Goal: Task Accomplishment & Management: Use online tool/utility

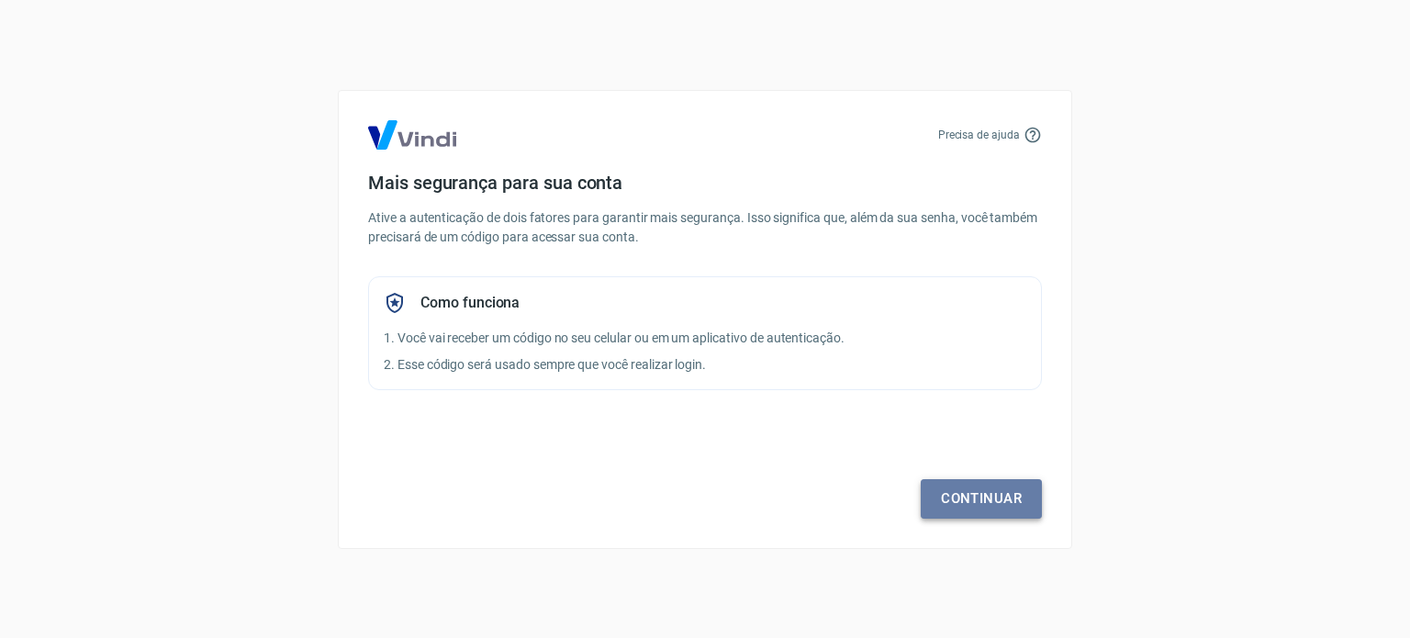
click at [1004, 499] on link "Continuar" at bounding box center [981, 498] width 121 height 39
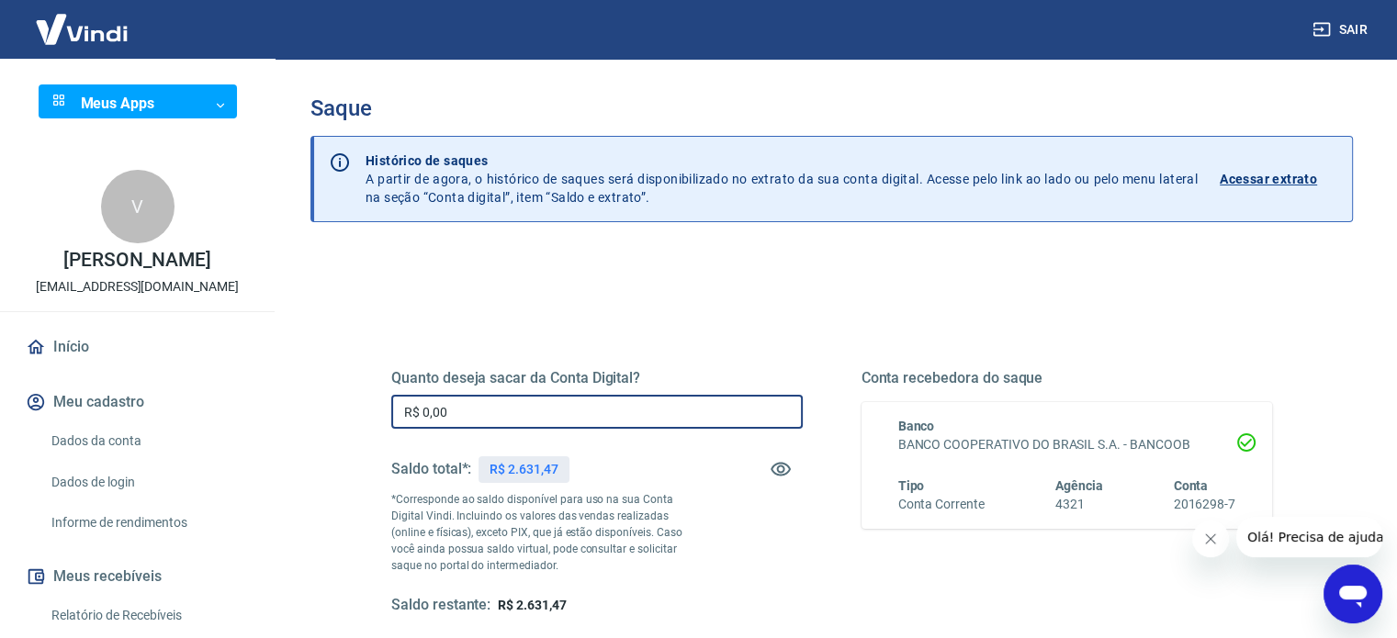
drag, startPoint x: 461, startPoint y: 417, endPoint x: 383, endPoint y: 417, distance: 78.0
click at [383, 417] on div "Quanto deseja sacar da Conta Digital? R$ 0,00 ​ Saldo total*: R$ 2.631,47 *Corr…" at bounding box center [831, 501] width 925 height 427
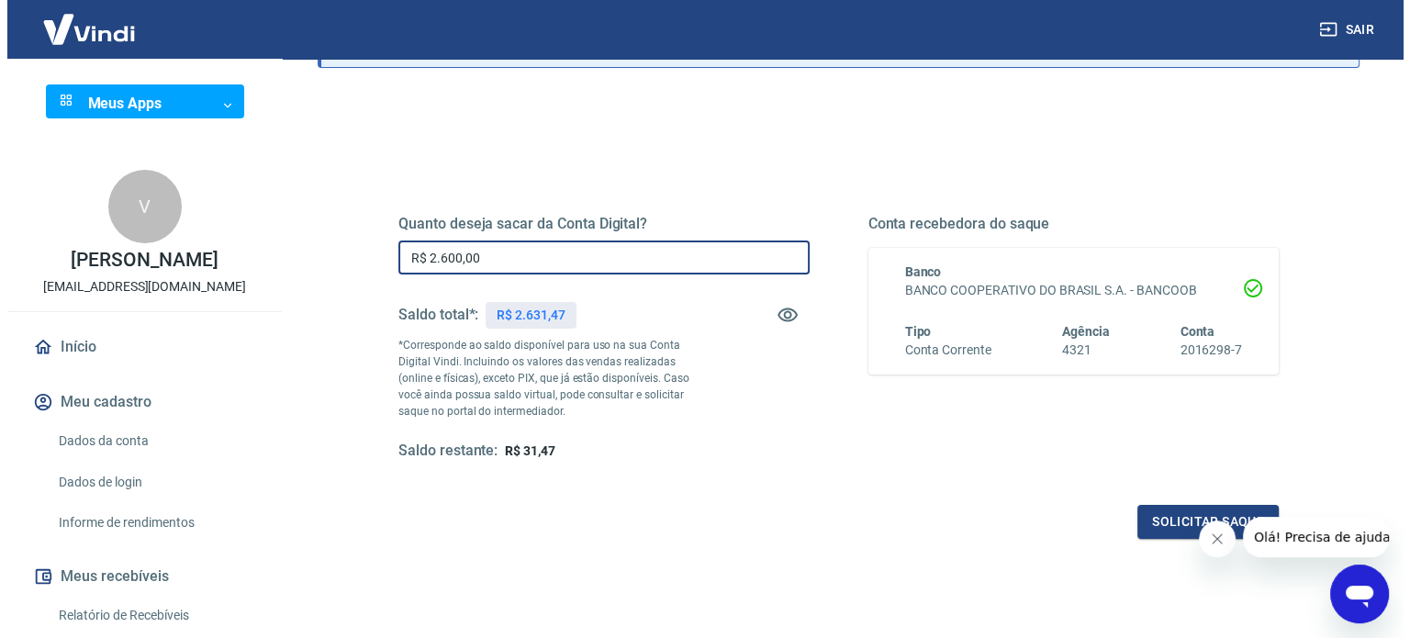
scroll to position [184, 0]
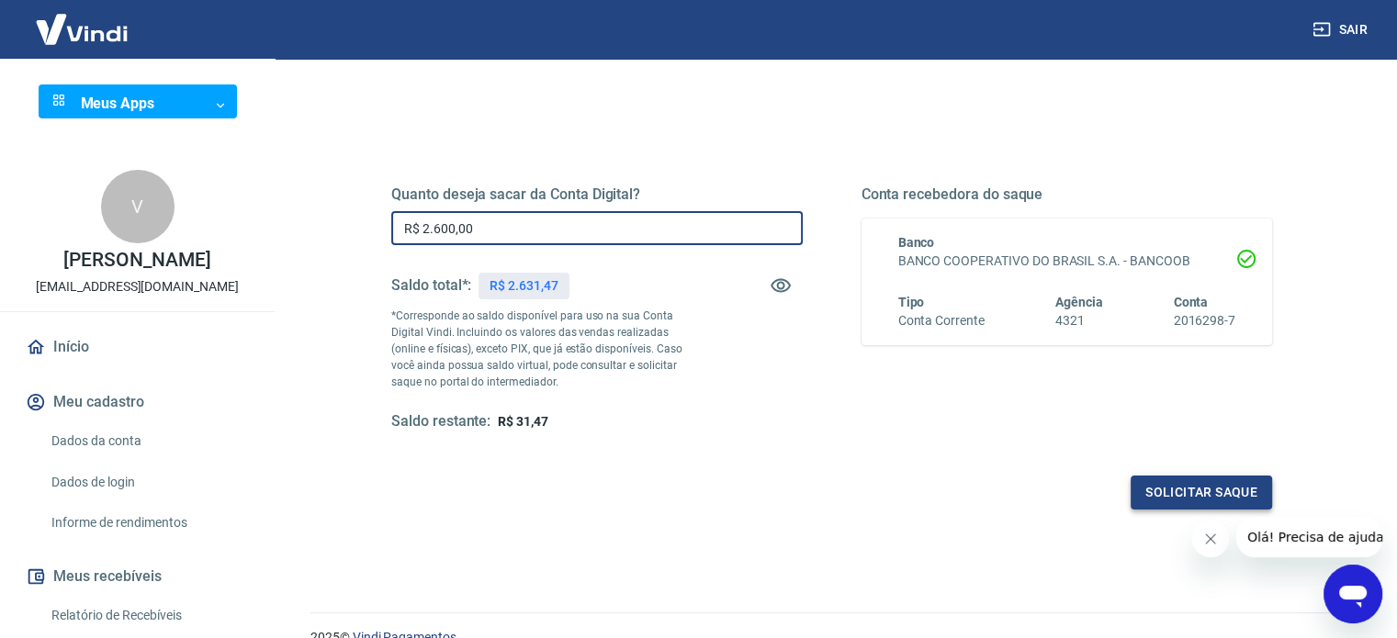
type input "R$ 2.600,00"
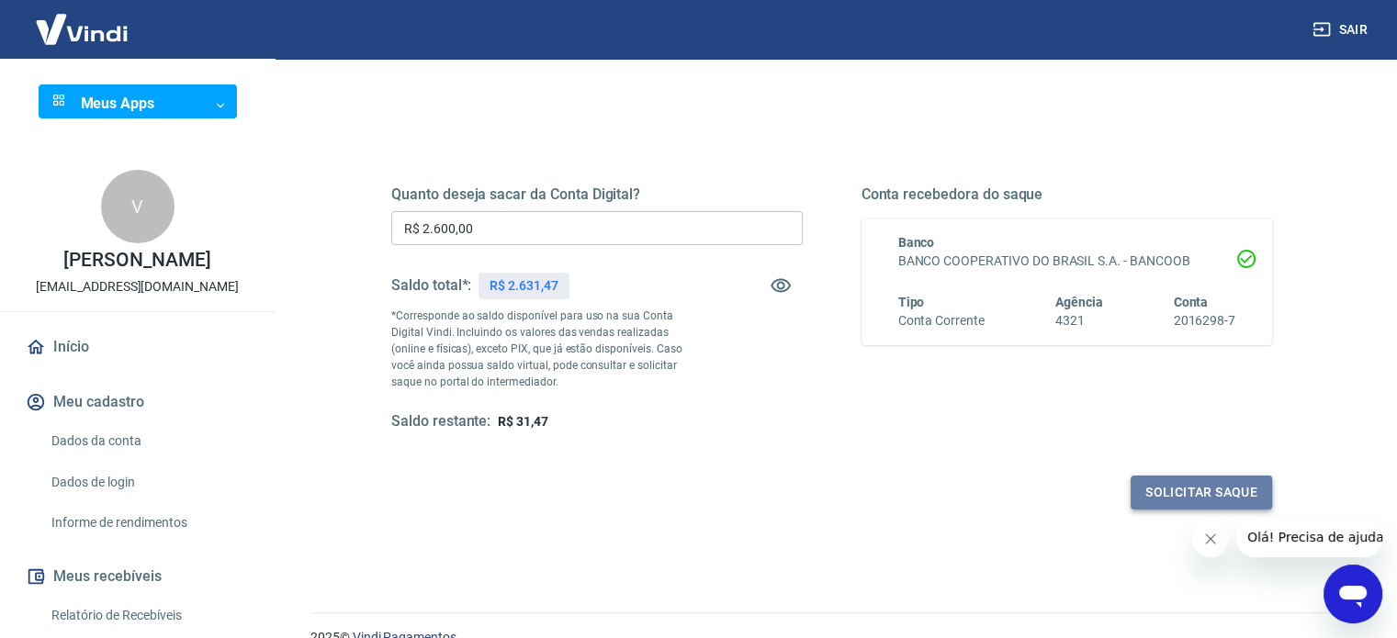
click at [1164, 488] on button "Solicitar saque" at bounding box center [1200, 493] width 141 height 34
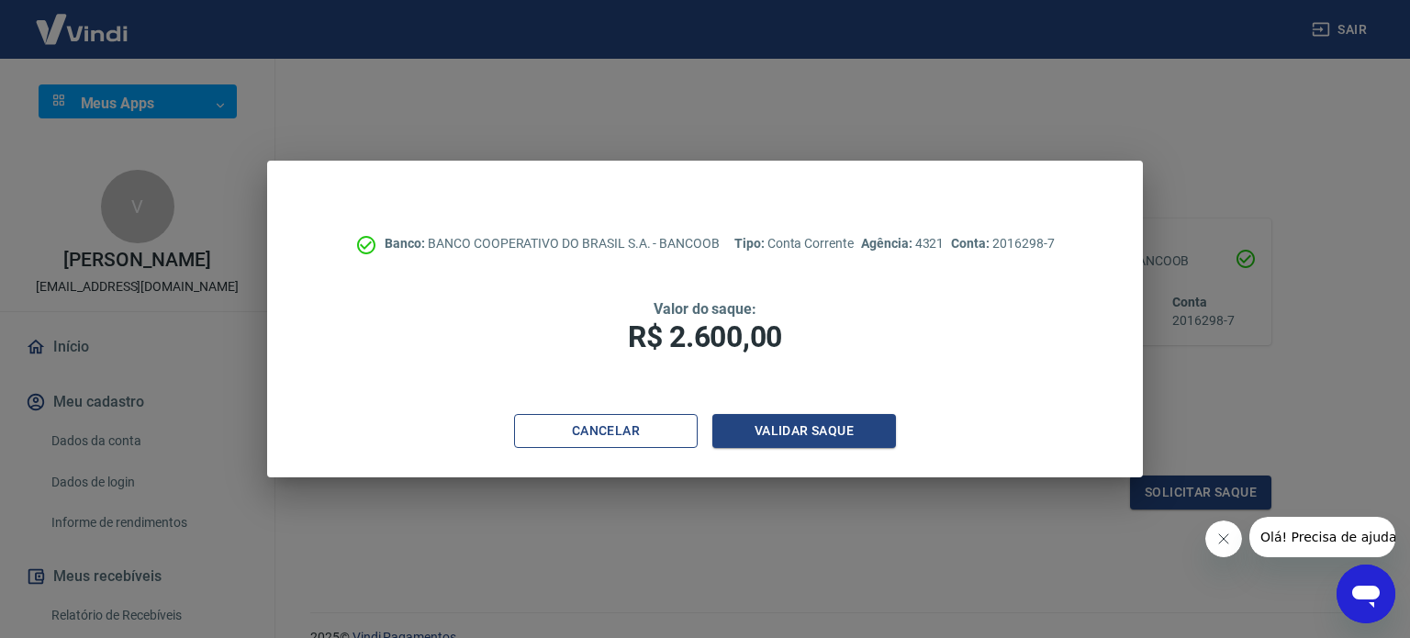
click at [563, 435] on button "Cancelar" at bounding box center [606, 431] width 184 height 34
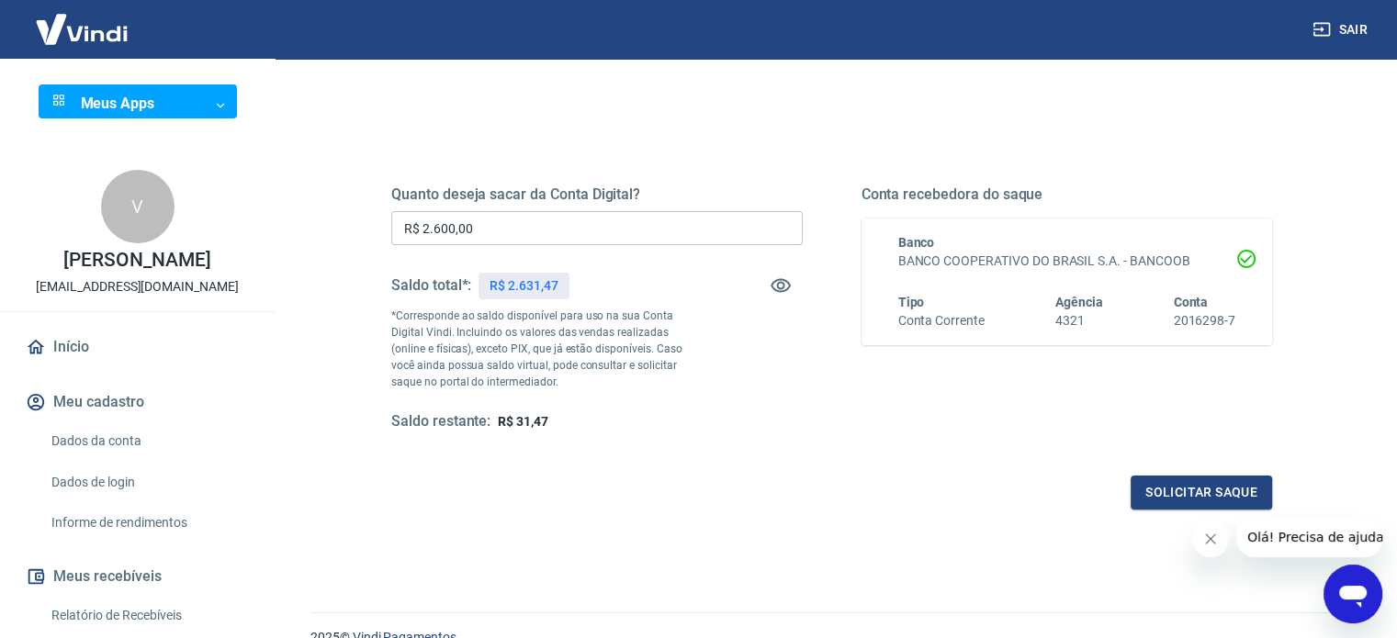
click at [1130, 476] on button "Solicitar saque" at bounding box center [1200, 493] width 141 height 34
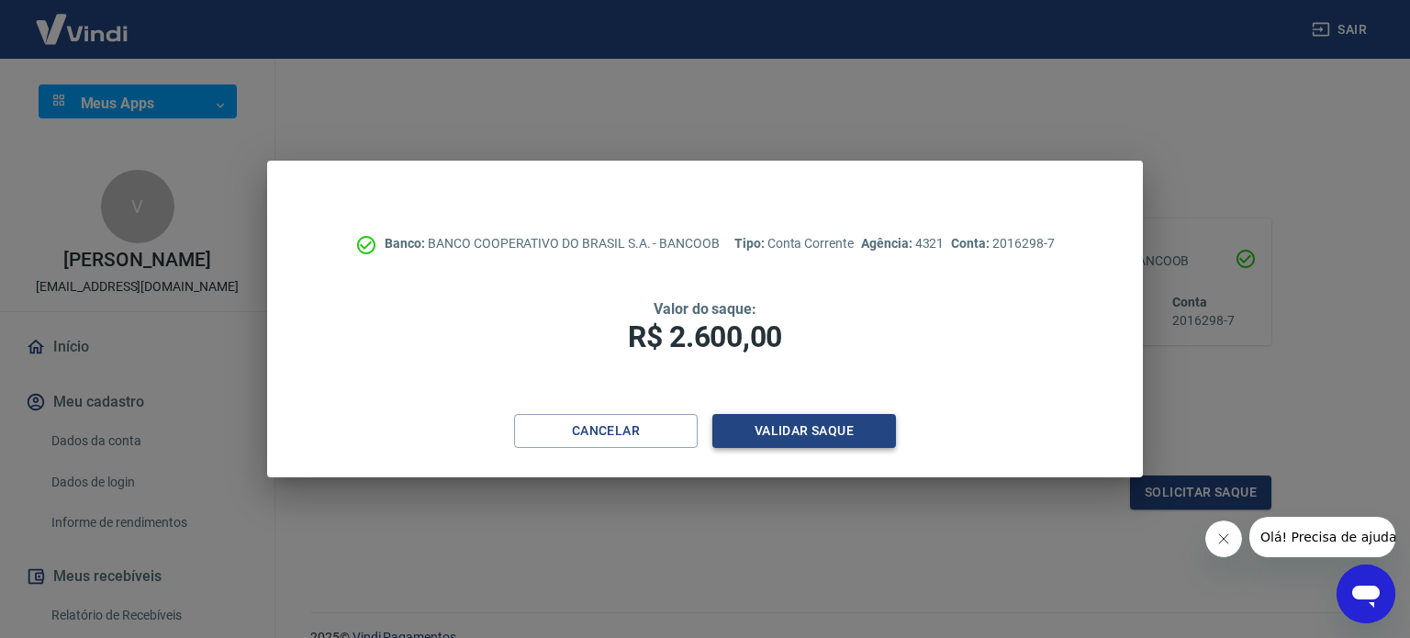
click at [797, 436] on button "Validar saque" at bounding box center [804, 431] width 184 height 34
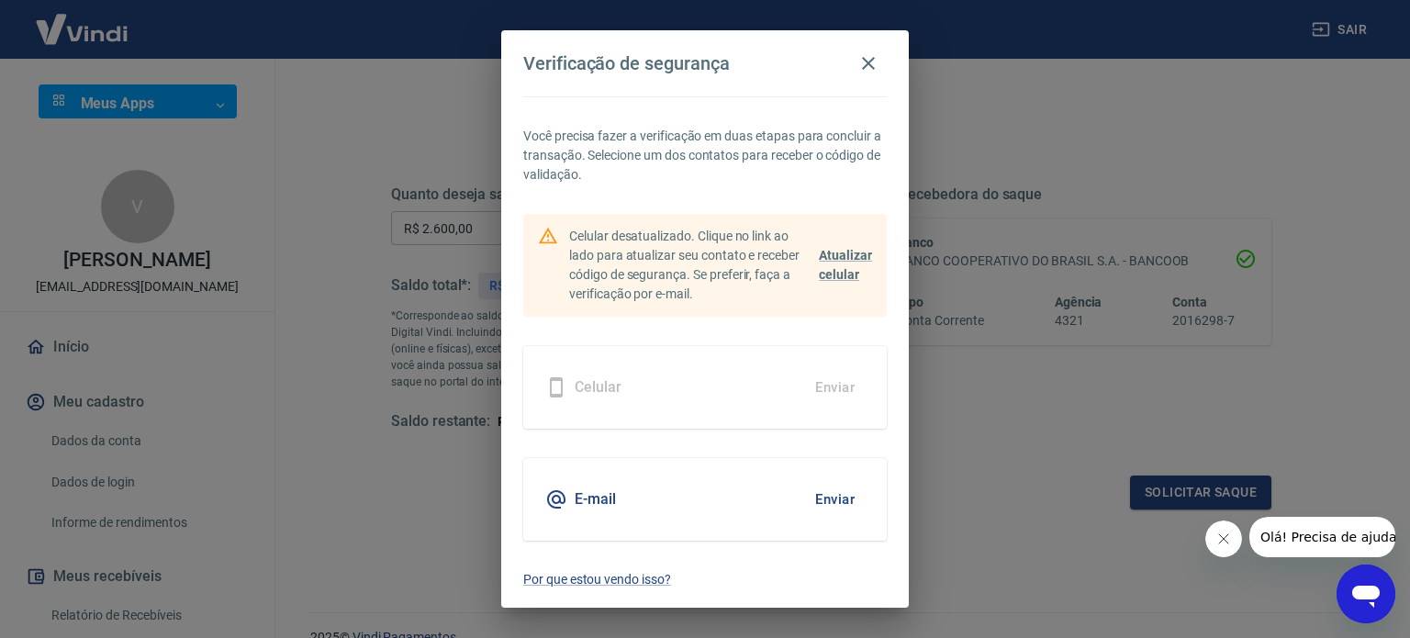
click at [824, 502] on button "Enviar" at bounding box center [835, 499] width 60 height 39
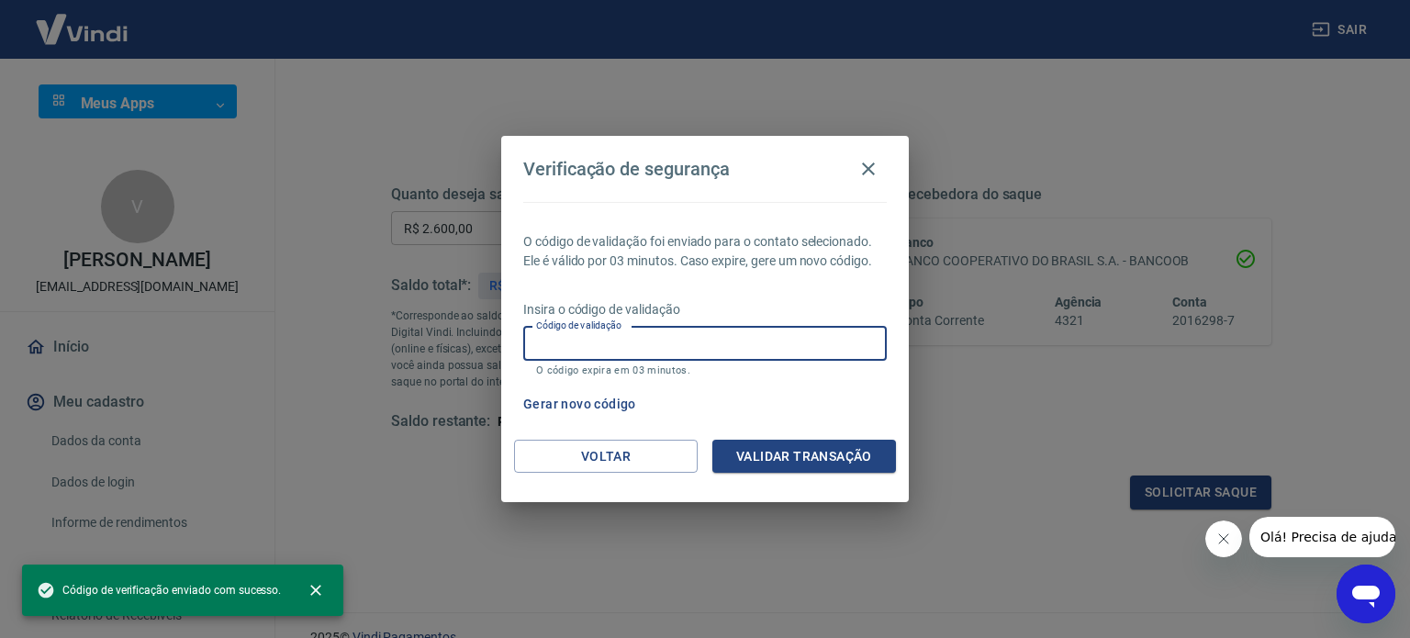
click at [712, 353] on input "Código de validação" at bounding box center [705, 344] width 364 height 34
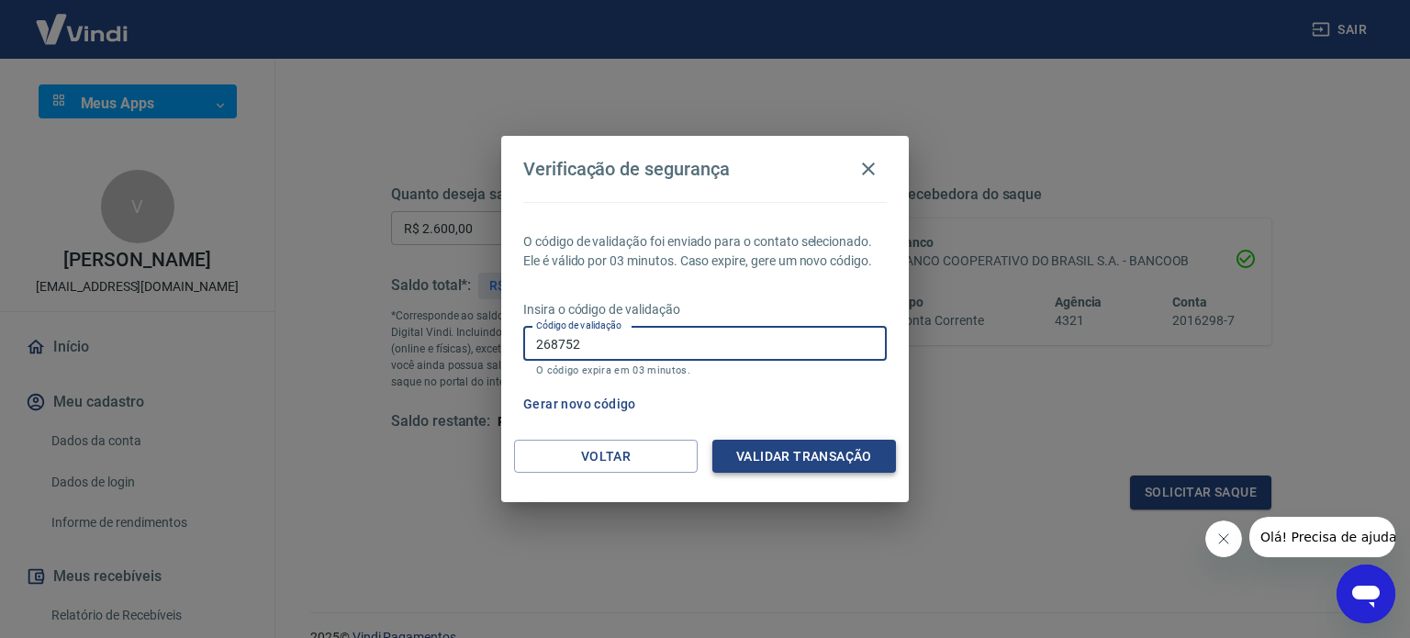
type input "268752"
click at [757, 458] on button "Validar transação" at bounding box center [804, 457] width 184 height 34
